Goal: Information Seeking & Learning: Learn about a topic

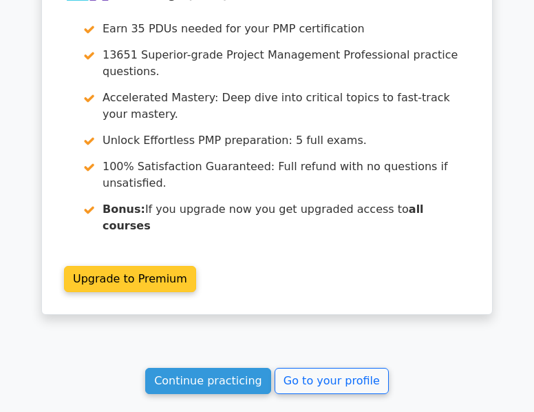
scroll to position [2479, 0]
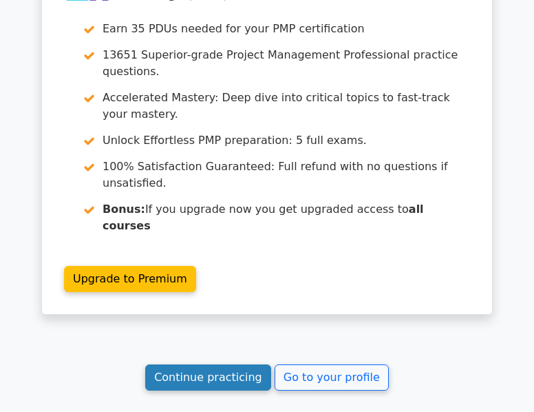
click at [194, 364] on link "Continue practicing" at bounding box center [208, 377] width 126 height 26
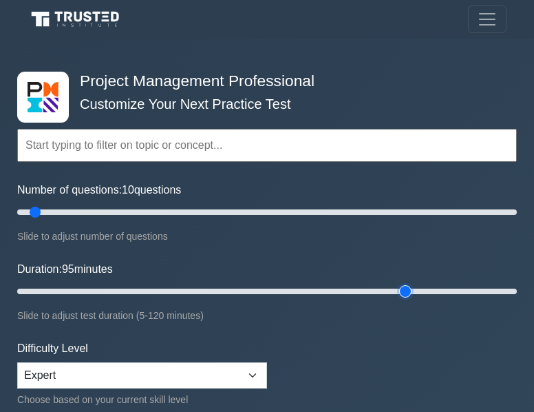
drag, startPoint x: 43, startPoint y: 289, endPoint x: 414, endPoint y: 295, distance: 371.1
type input "95"
click at [414, 295] on input "Duration: 95 minutes" at bounding box center [267, 291] width 500 height 17
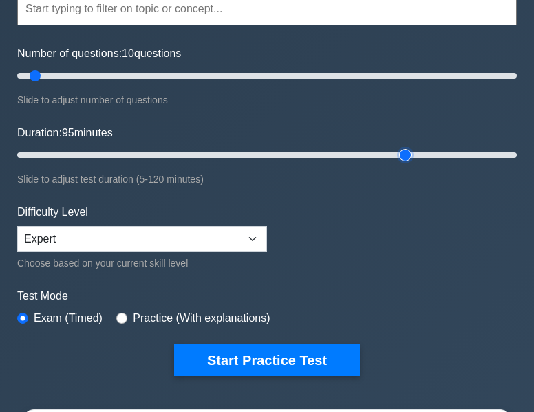
scroll to position [138, 0]
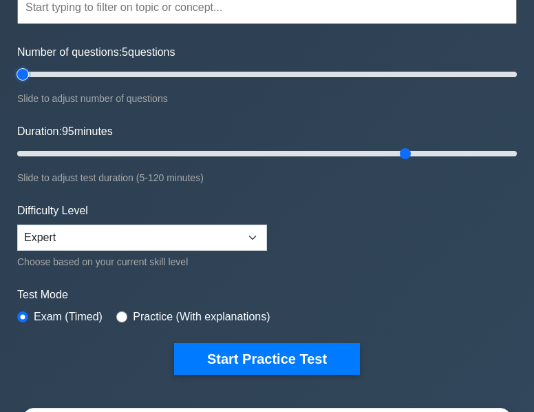
drag, startPoint x: 34, startPoint y: 72, endPoint x: 21, endPoint y: 76, distance: 13.7
type input "5"
click at [21, 76] on input "Number of questions: 5 questions" at bounding box center [267, 74] width 500 height 17
drag, startPoint x: 401, startPoint y: 150, endPoint x: 149, endPoint y: 139, distance: 252.9
type input "35"
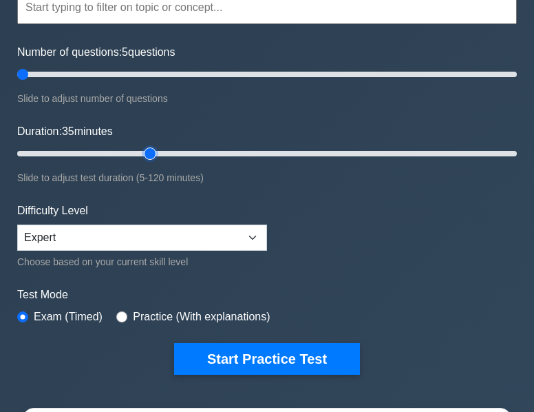
click at [149, 145] on input "Duration: 35 minutes" at bounding box center [267, 153] width 500 height 17
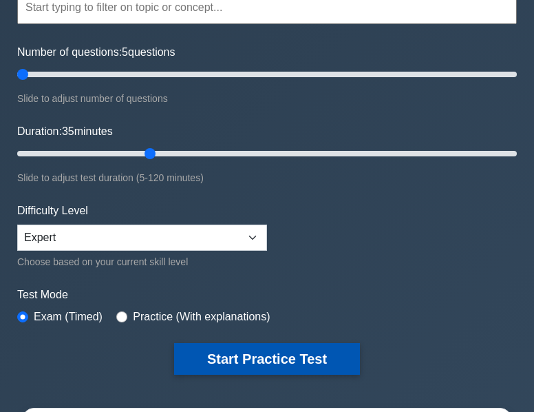
click at [218, 358] on button "Start Practice Test" at bounding box center [267, 359] width 186 height 32
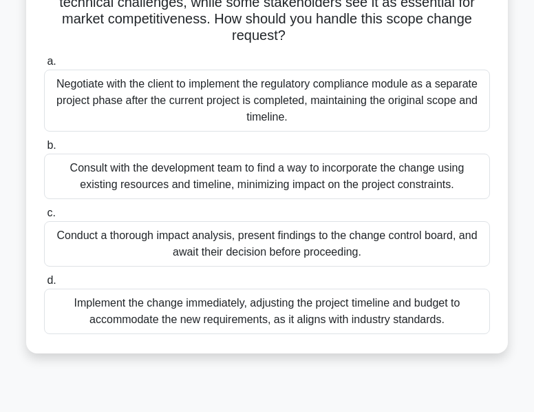
scroll to position [207, 0]
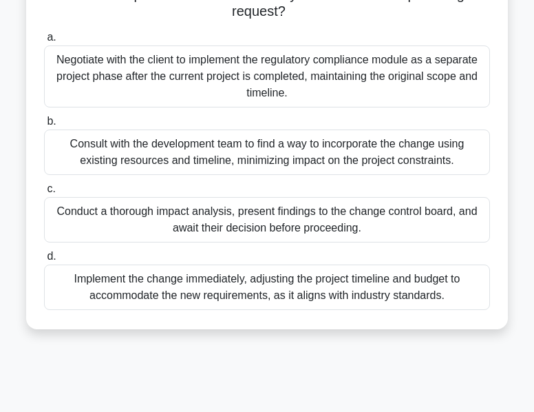
click at [176, 231] on div "Conduct a thorough impact analysis, present findings to the change control boar…" at bounding box center [267, 219] width 446 height 45
click at [44, 193] on input "c. Conduct a thorough impact analysis, present findings to the change control b…" at bounding box center [44, 188] width 0 height 9
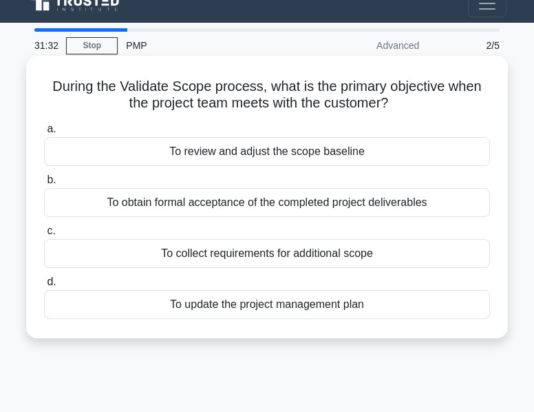
scroll to position [0, 0]
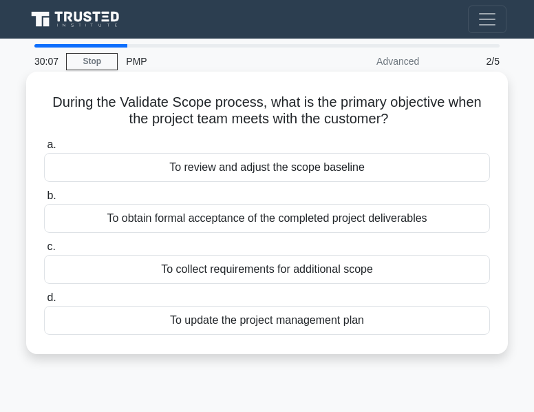
click at [329, 170] on div "To review and adjust the scope baseline" at bounding box center [267, 167] width 446 height 29
click at [44, 149] on input "a. To review and adjust the scope baseline" at bounding box center [44, 144] width 0 height 9
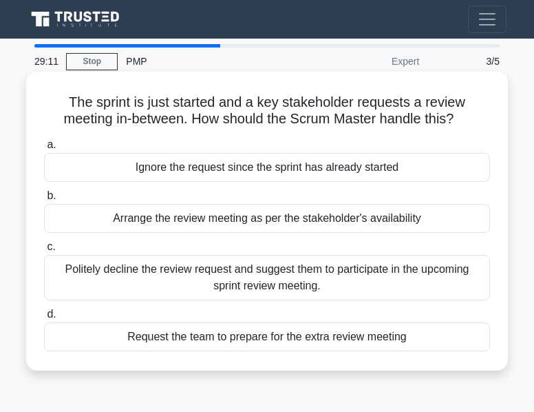
click at [245, 223] on div "Arrange the review meeting as per the stakeholder's availability" at bounding box center [267, 218] width 446 height 29
click at [44, 200] on input "b. Arrange the review meeting as per the stakeholder's availability" at bounding box center [44, 195] width 0 height 9
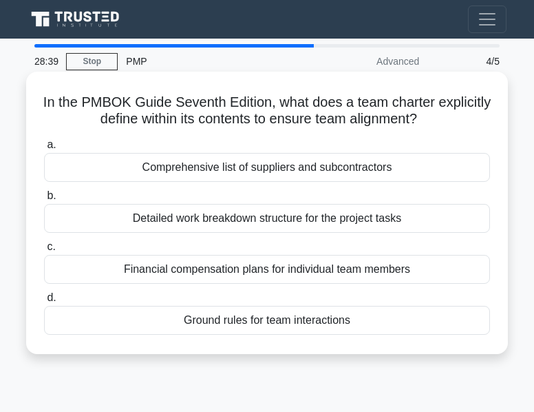
click at [267, 217] on div "Detailed work breakdown structure for the project tasks" at bounding box center [267, 218] width 446 height 29
click at [44, 200] on input "b. Detailed work breakdown structure for the project tasks" at bounding box center [44, 195] width 0 height 9
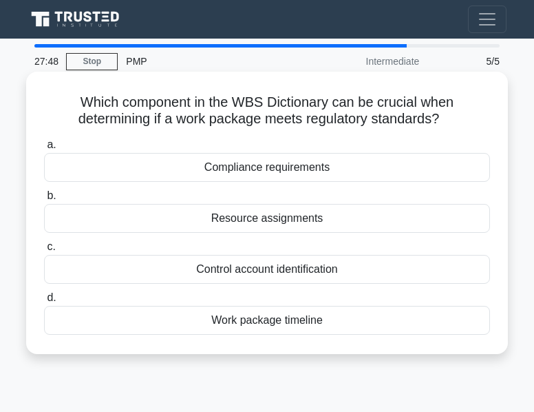
click at [286, 170] on div "Compliance requirements" at bounding box center [267, 167] width 446 height 29
click at [44, 149] on input "a. Compliance requirements" at bounding box center [44, 144] width 0 height 9
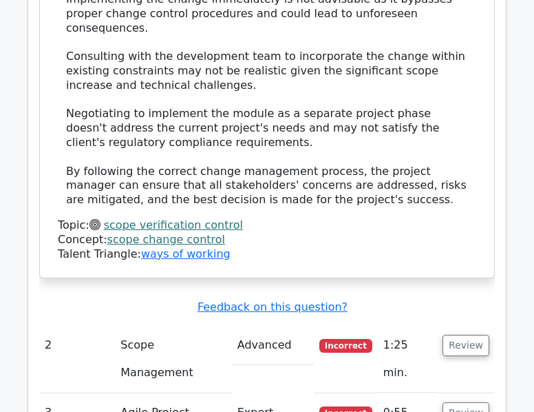
scroll to position [1967, 0]
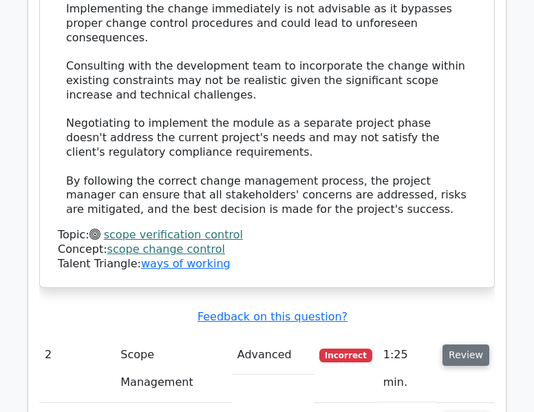
click at [462, 344] on button "Review" at bounding box center [466, 354] width 47 height 21
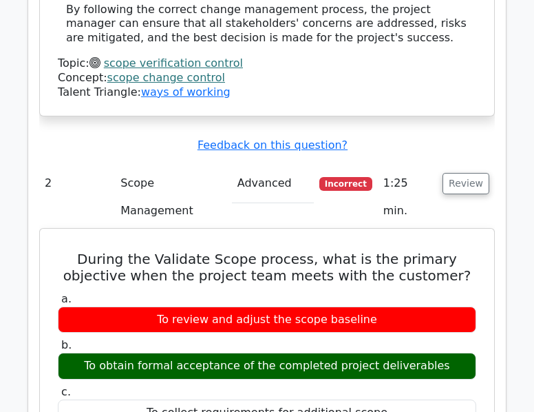
scroll to position [2105, 0]
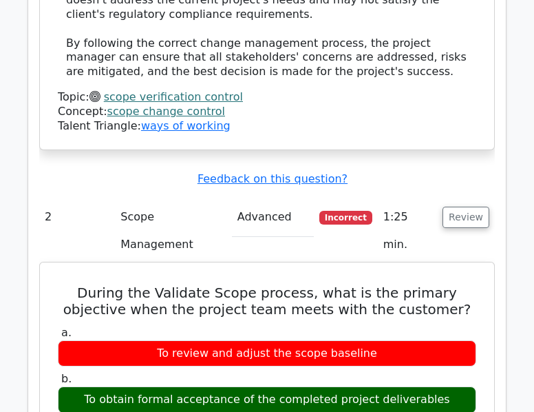
drag, startPoint x: 68, startPoint y: 116, endPoint x: 391, endPoint y: 272, distance: 358.4
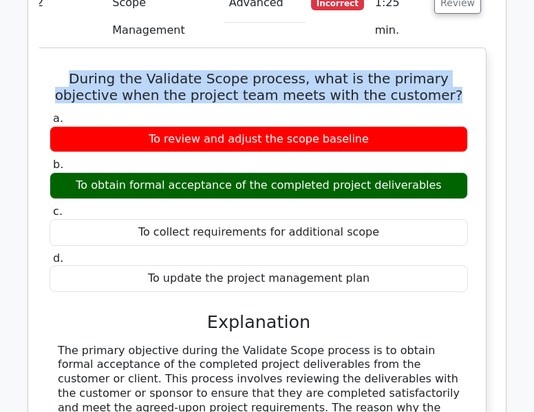
scroll to position [2449, 0]
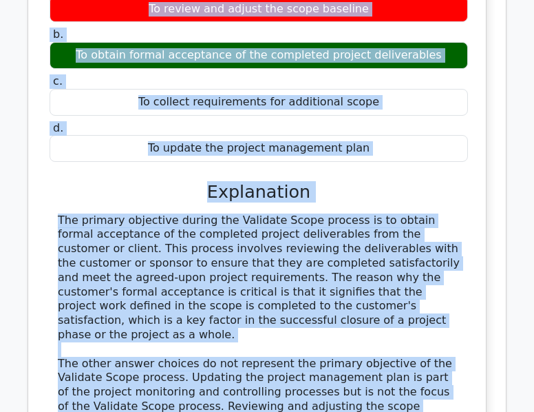
drag, startPoint x: 67, startPoint y: 252, endPoint x: 431, endPoint y: 273, distance: 364.1
click at [431, 273] on div "During the Validate Scope process, what is the primary objective when the proje…" at bounding box center [258, 244] width 443 height 641
copy div "During the Validate Scope process, what is the primary objective when the proje…"
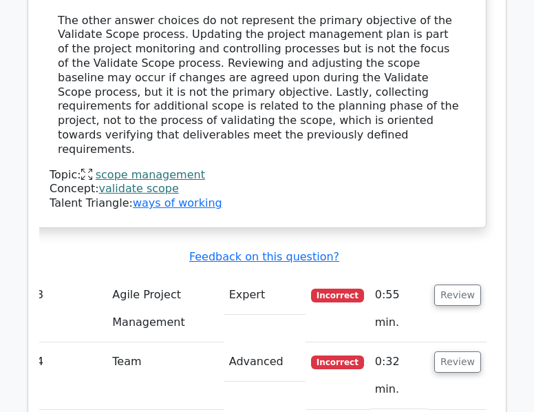
scroll to position [2725, 0]
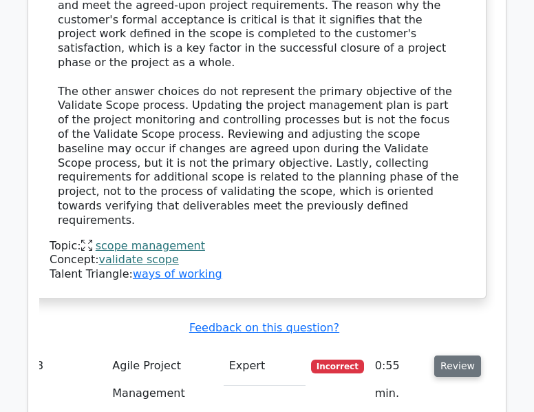
click at [460, 355] on button "Review" at bounding box center [457, 365] width 47 height 21
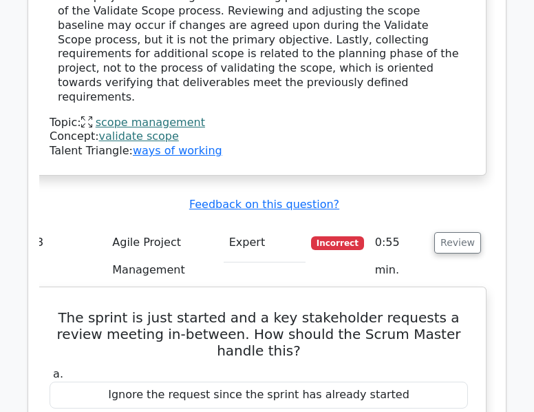
scroll to position [2862, 0]
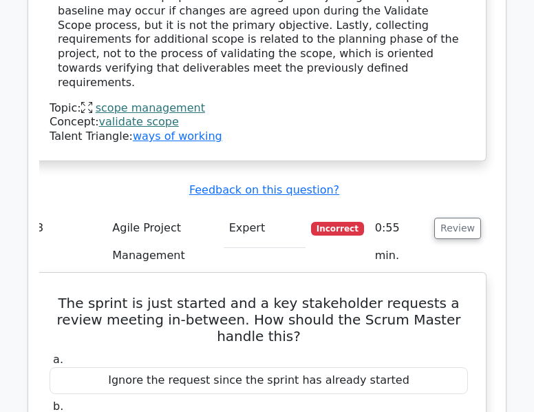
drag, startPoint x: 56, startPoint y: 50, endPoint x: 446, endPoint y: 231, distance: 429.6
copy div "The sprint is just started and a key stakeholder requests a review meeting in-b…"
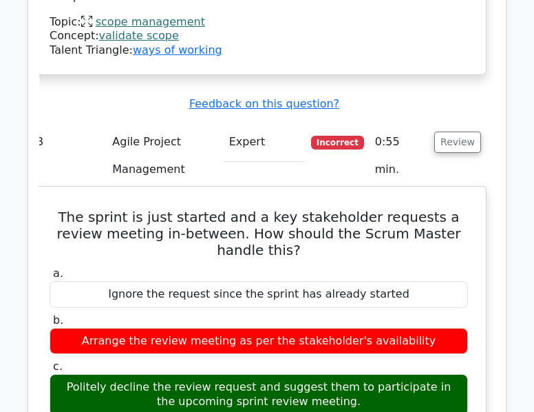
scroll to position [3069, 0]
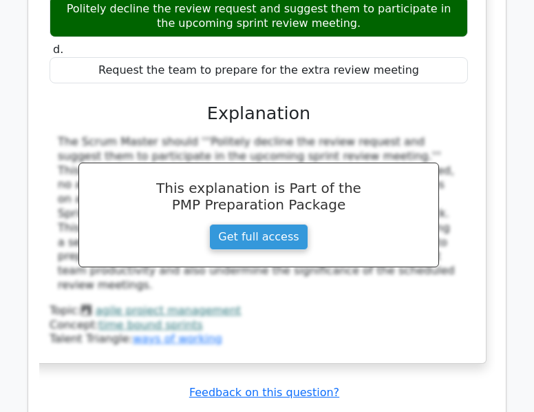
scroll to position [3330, 0]
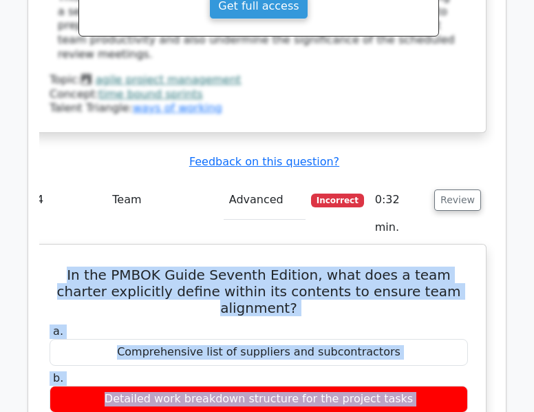
scroll to position [3537, 0]
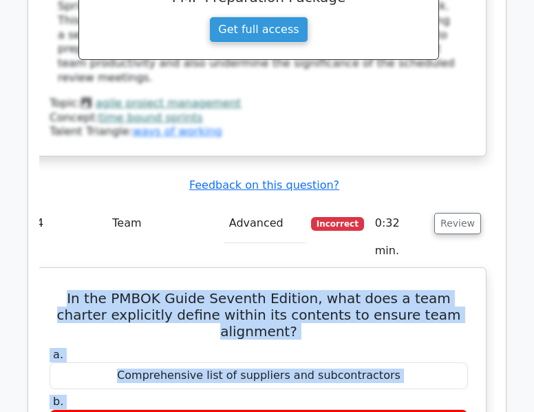
drag, startPoint x: 123, startPoint y: 125, endPoint x: 466, endPoint y: 191, distance: 349.1
copy div "In the PMBOK Guide Seventh Edition, what does a team charter explicitly define …"
